Goal: Find specific page/section: Find specific page/section

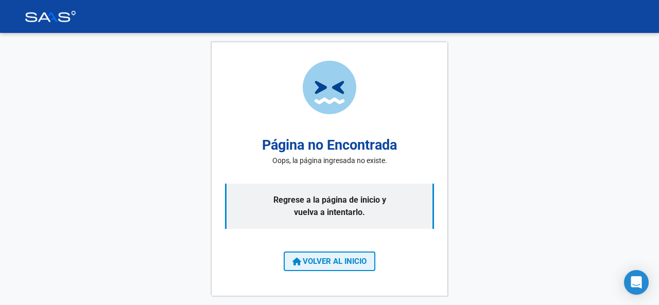
click at [331, 259] on span "VOLVER AL INICIO" at bounding box center [329, 261] width 74 height 9
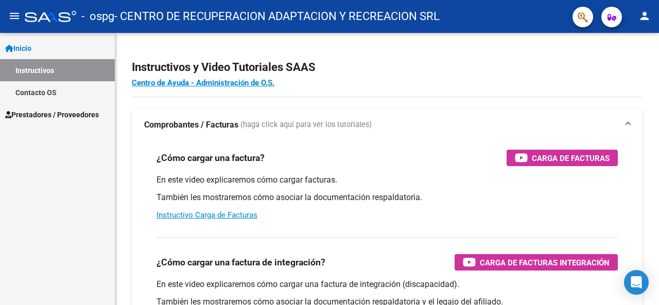
click at [649, 95] on div "Instructivos y Video Tutoriales SAAS Centro de Ayuda - Administración de O.S. C…" at bounding box center [387, 259] width 544 height 452
click at [39, 117] on span "Prestadores / Proveedores" at bounding box center [52, 114] width 94 height 11
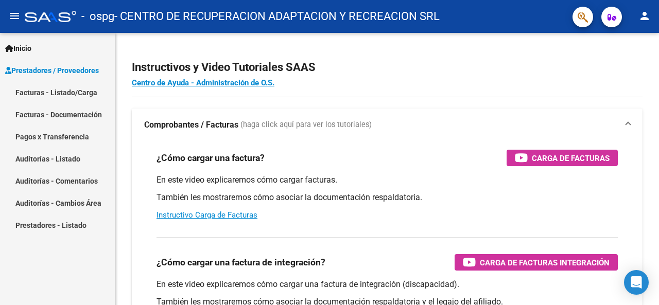
click at [49, 136] on link "Pagos x Transferencia" at bounding box center [57, 137] width 115 height 22
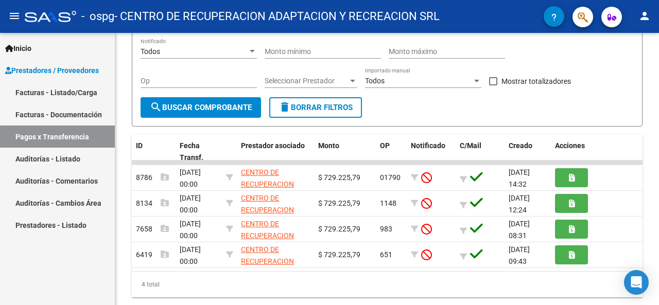
scroll to position [142, 0]
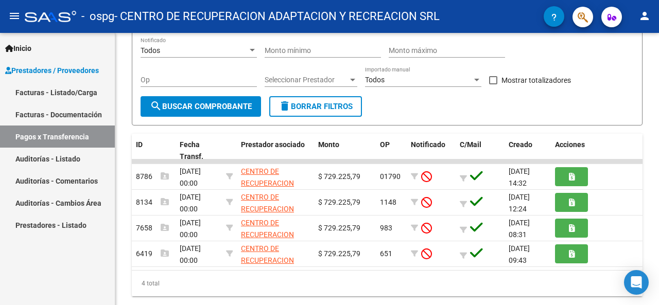
click at [659, 243] on div at bounding box center [658, 207] width 3 height 166
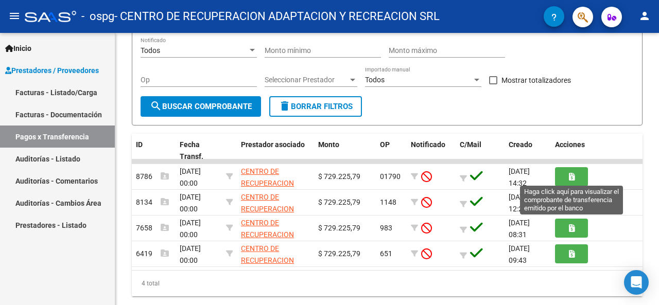
click at [566, 177] on button "button" at bounding box center [571, 176] width 33 height 19
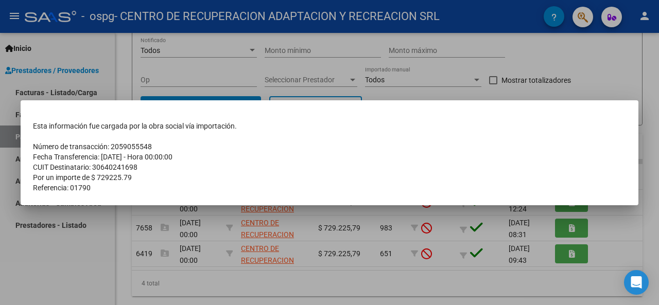
click at [232, 65] on div at bounding box center [329, 152] width 659 height 305
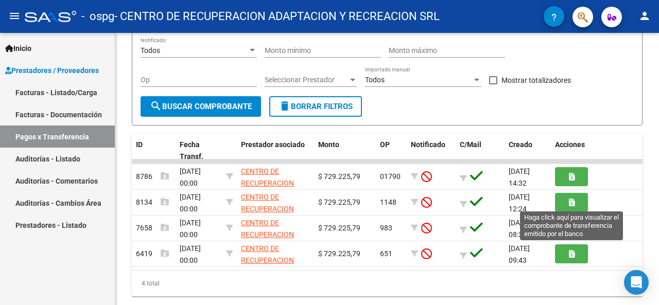
click at [566, 203] on button "button" at bounding box center [571, 202] width 33 height 19
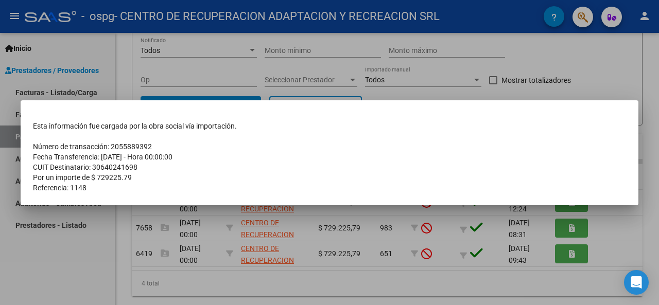
click at [579, 53] on div at bounding box center [329, 152] width 659 height 305
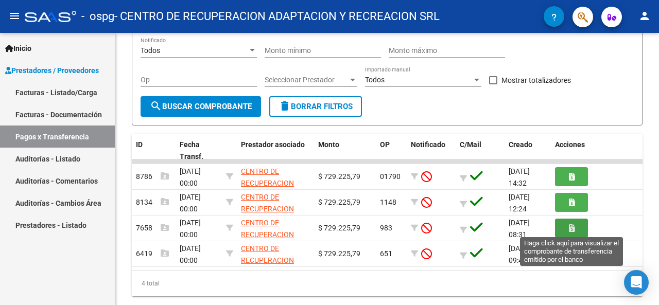
click at [568, 229] on button "button" at bounding box center [571, 228] width 33 height 19
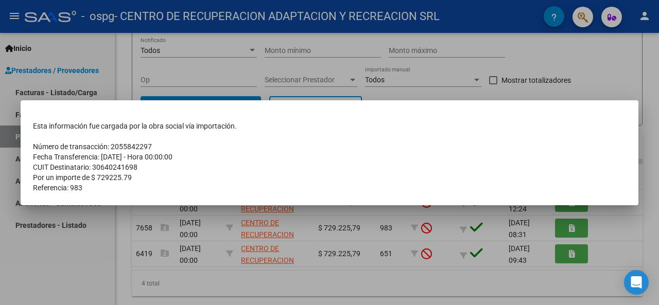
click at [584, 77] on div at bounding box center [329, 152] width 659 height 305
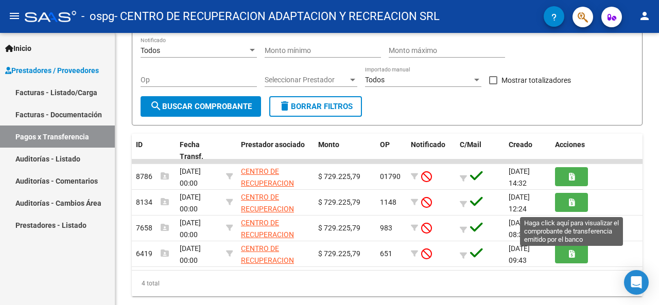
click at [567, 257] on button "button" at bounding box center [571, 254] width 33 height 19
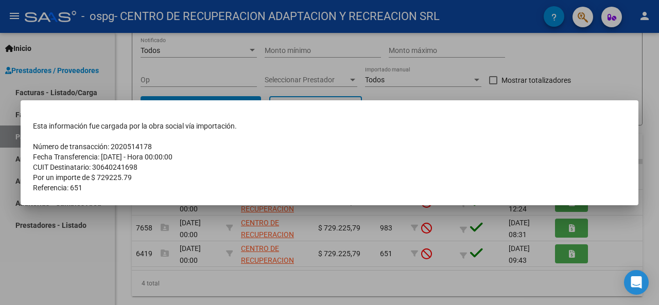
click at [592, 65] on div at bounding box center [329, 152] width 659 height 305
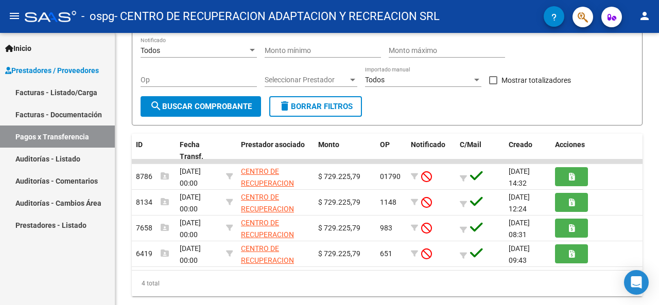
scroll to position [175, 0]
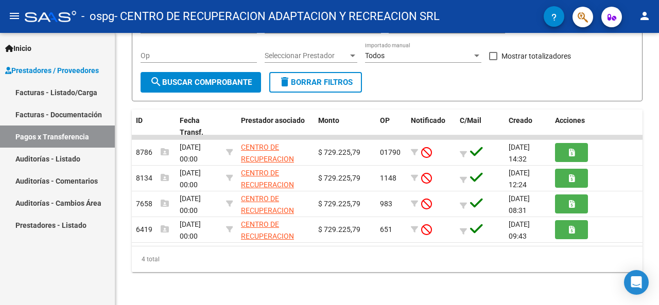
click at [659, 204] on div at bounding box center [658, 223] width 3 height 166
